Goal: Task Accomplishment & Management: Use online tool/utility

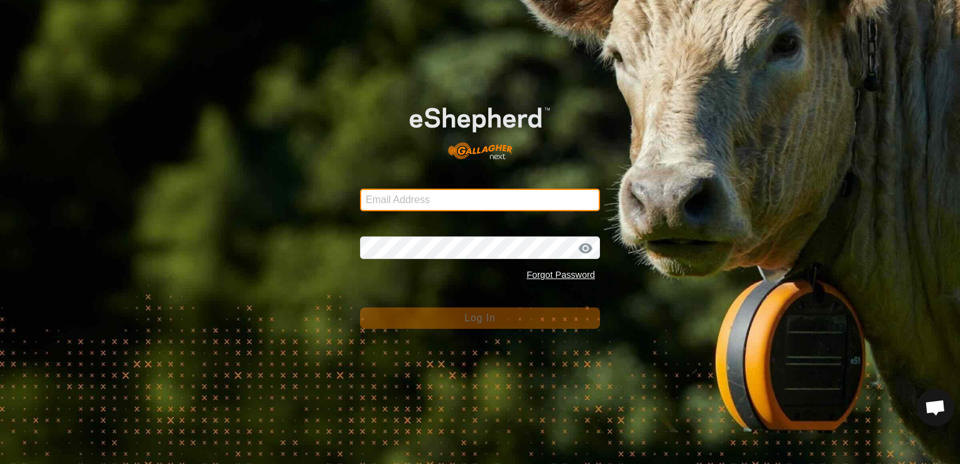
type input "[EMAIL_ADDRESS][DOMAIN_NAME]"
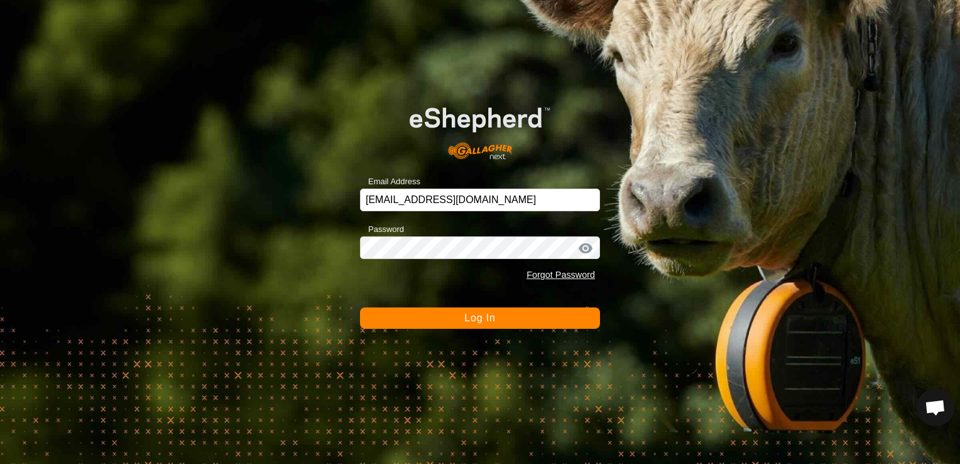
click at [503, 318] on button "Log In" at bounding box center [480, 317] width 240 height 21
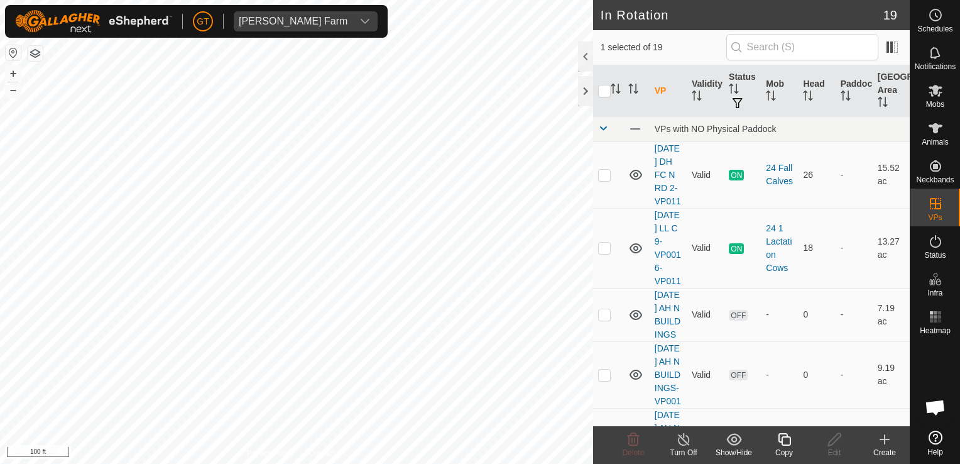
click at [784, 439] on icon at bounding box center [785, 439] width 16 height 15
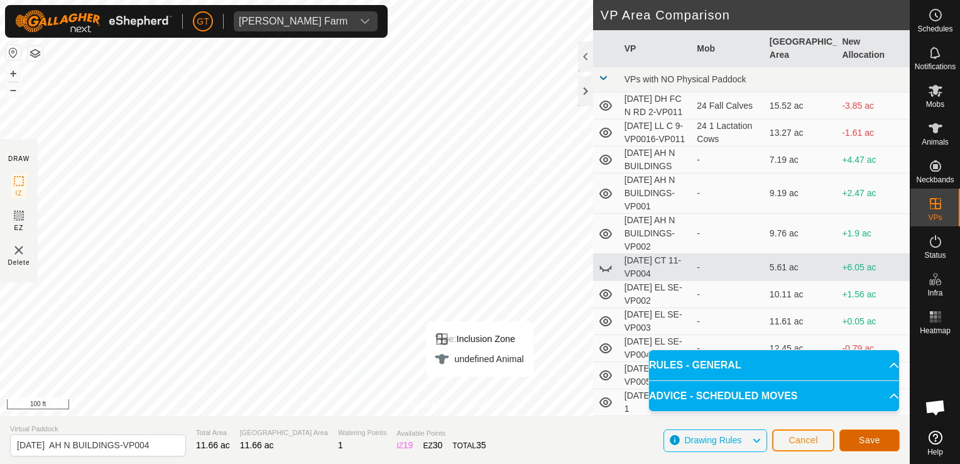
click at [858, 444] on button "Save" at bounding box center [870, 440] width 60 height 22
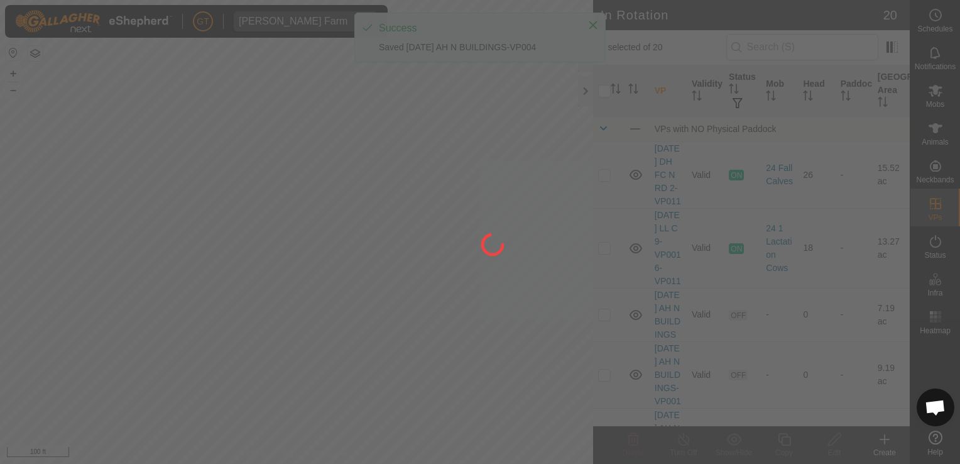
click at [935, 91] on div at bounding box center [480, 232] width 960 height 464
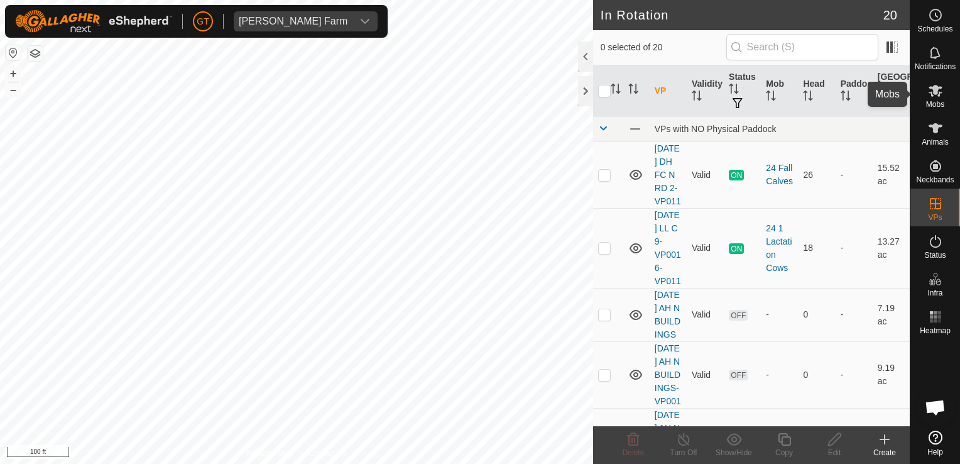
click at [934, 87] on icon at bounding box center [936, 91] width 14 height 12
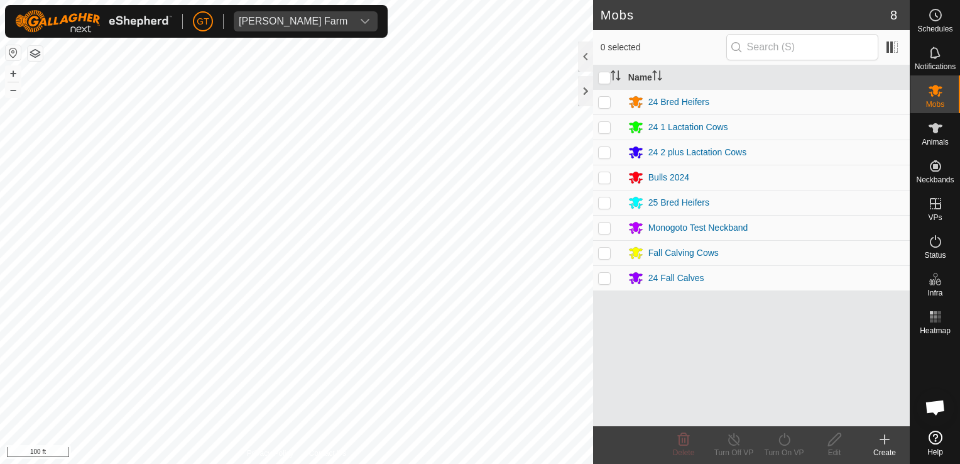
click at [607, 251] on p-checkbox at bounding box center [604, 253] width 13 height 10
checkbox input "true"
click at [781, 443] on icon at bounding box center [785, 439] width 16 height 15
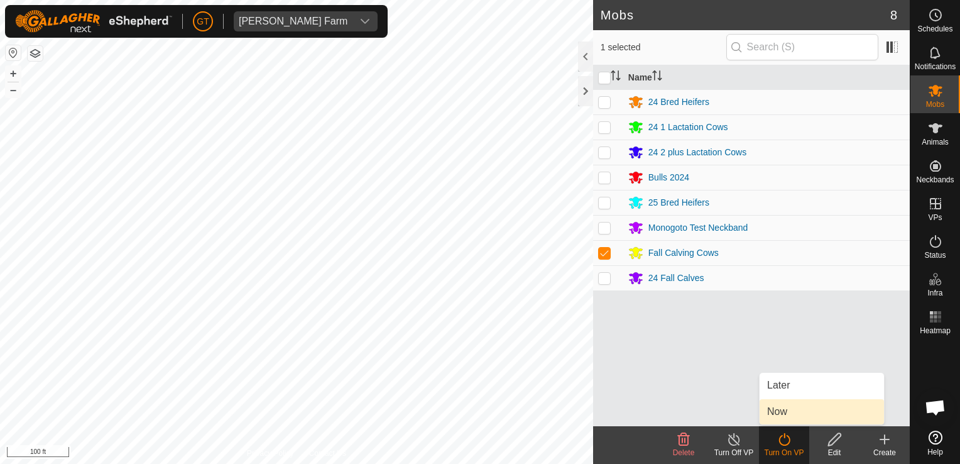
click at [784, 404] on link "Now" at bounding box center [822, 411] width 124 height 25
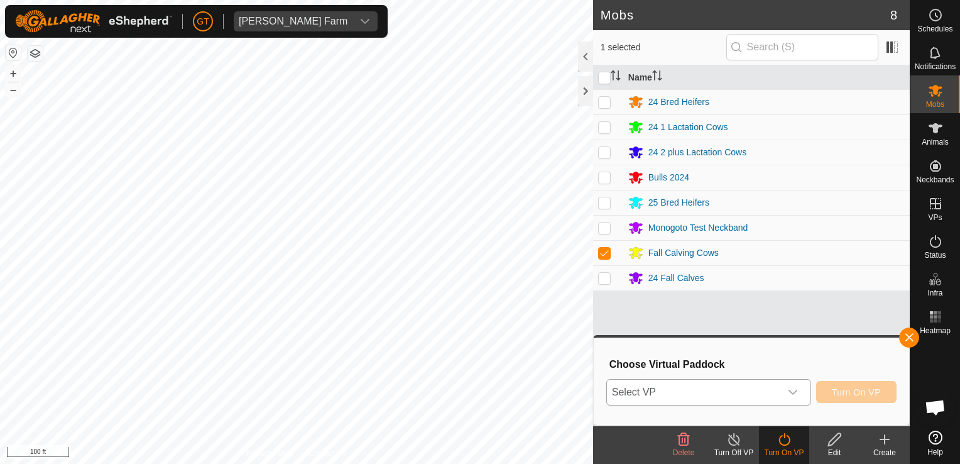
click at [797, 393] on icon "dropdown trigger" at bounding box center [793, 392] width 10 height 10
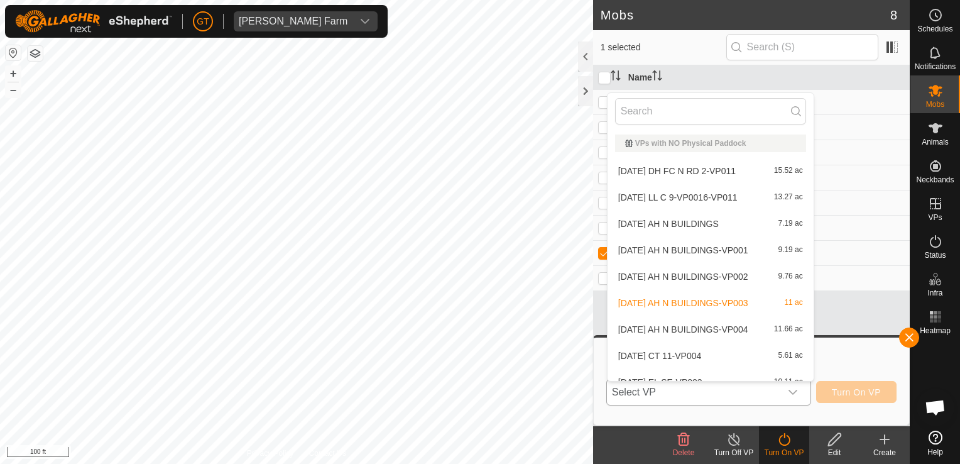
scroll to position [14, 0]
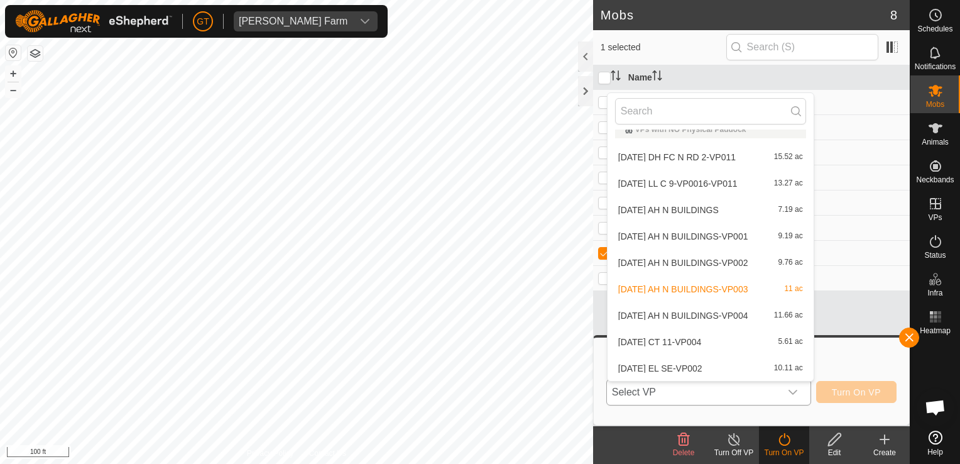
click at [747, 317] on li "[DATE] AH N BUILDINGS-VP004 11.66 ac" at bounding box center [711, 315] width 206 height 25
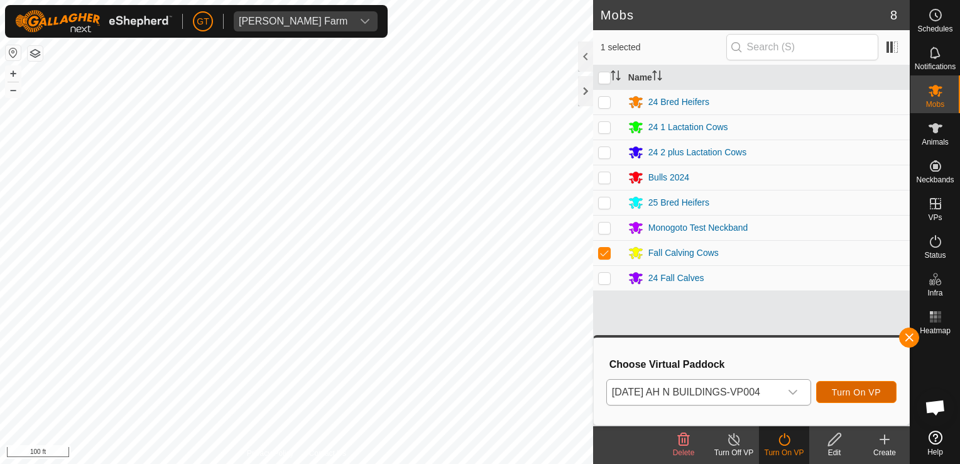
click at [854, 394] on span "Turn On VP" at bounding box center [856, 392] width 49 height 10
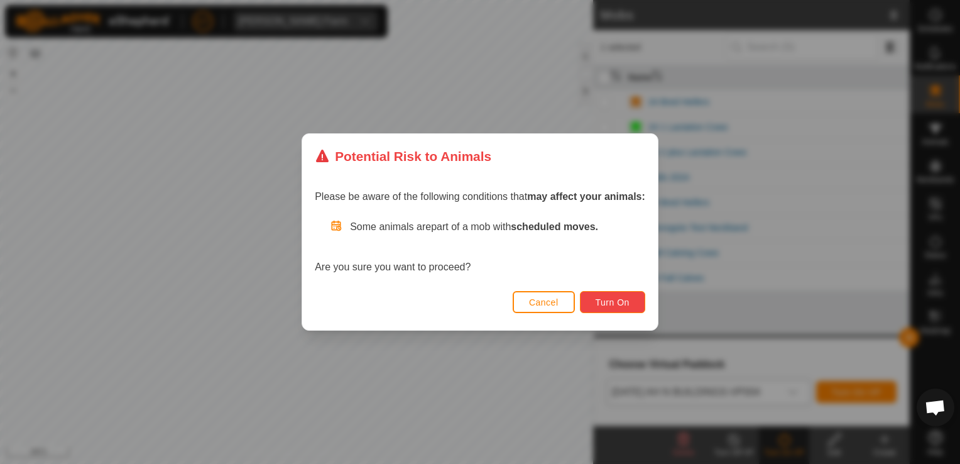
click at [629, 303] on button "Turn On" at bounding box center [612, 302] width 65 height 22
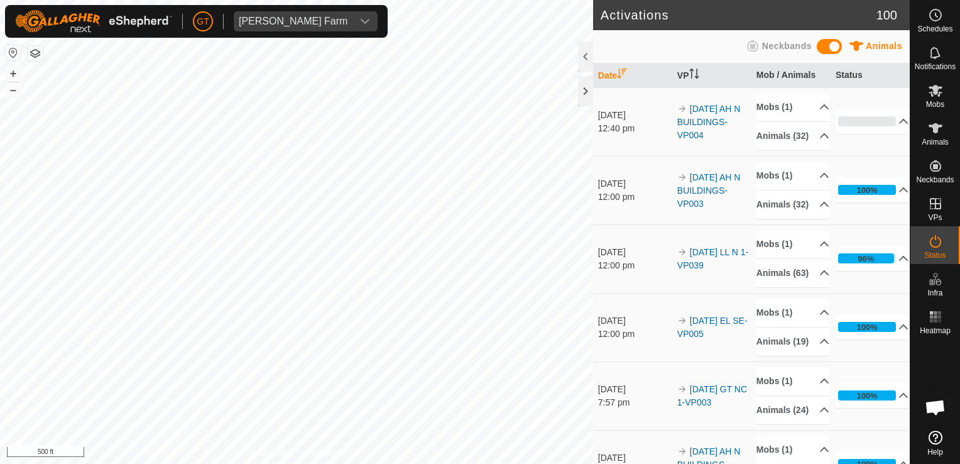
click at [0, 44] on html "[PERSON_NAME] Farm Schedules Notifications Mobs Animals Neckbands VPs Status In…" at bounding box center [480, 232] width 960 height 464
